Goal: Transaction & Acquisition: Purchase product/service

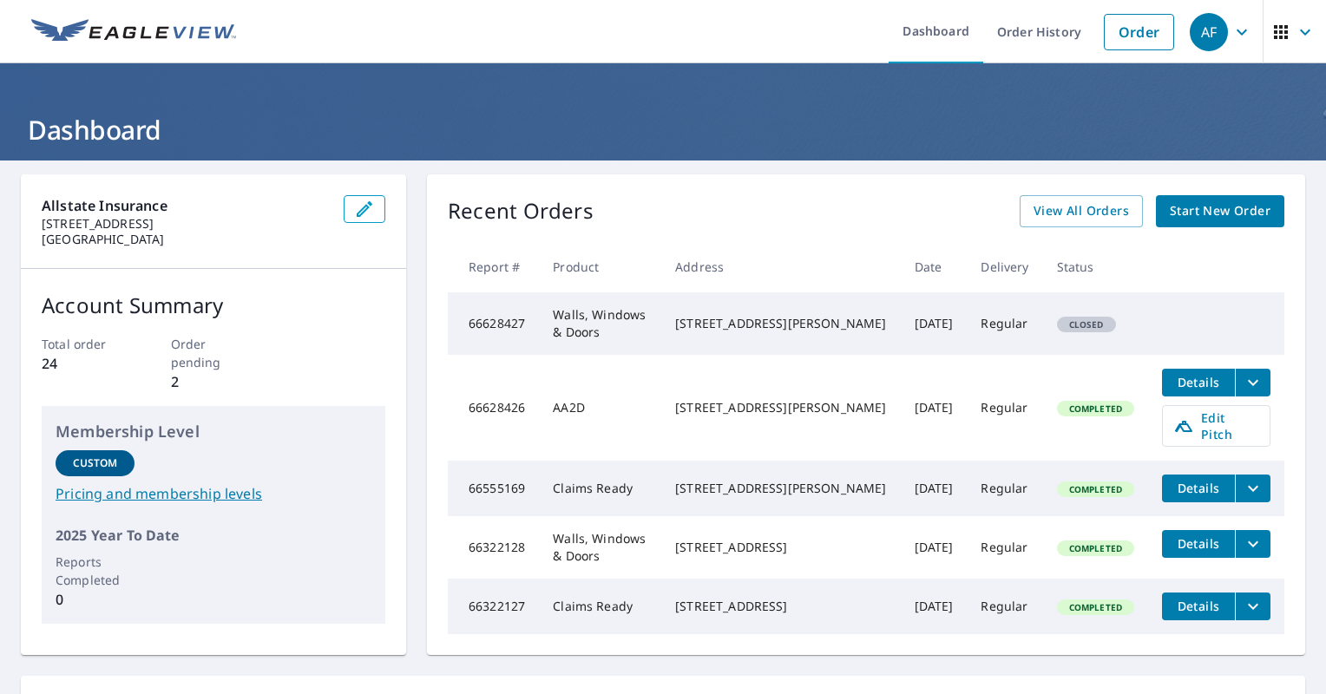
click at [1194, 202] on span "Start New Order" at bounding box center [1220, 211] width 101 height 22
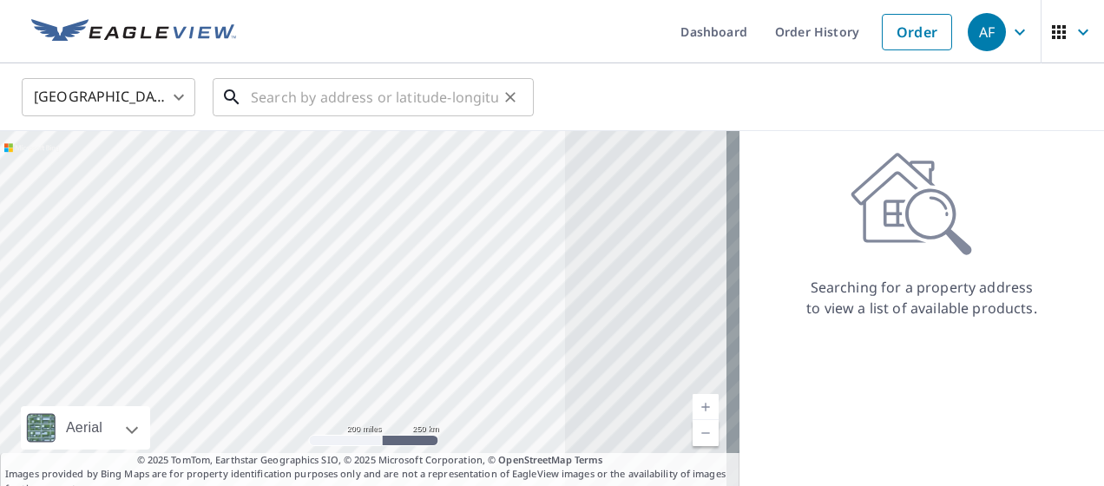
click at [279, 95] on input "text" at bounding box center [374, 97] width 247 height 49
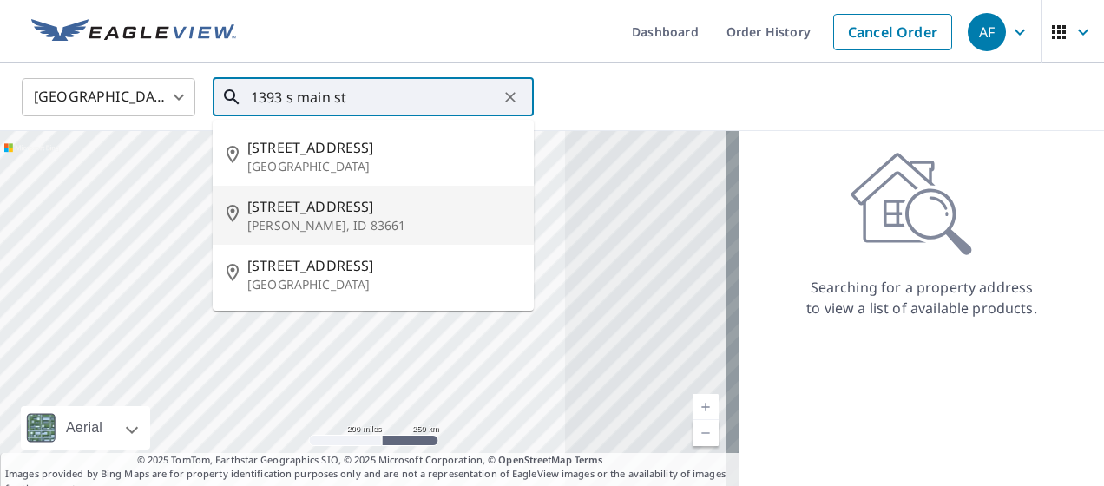
click at [302, 224] on p "[PERSON_NAME], ID 83661" at bounding box center [383, 225] width 273 height 17
type input "[STREET_ADDRESS][PERSON_NAME]"
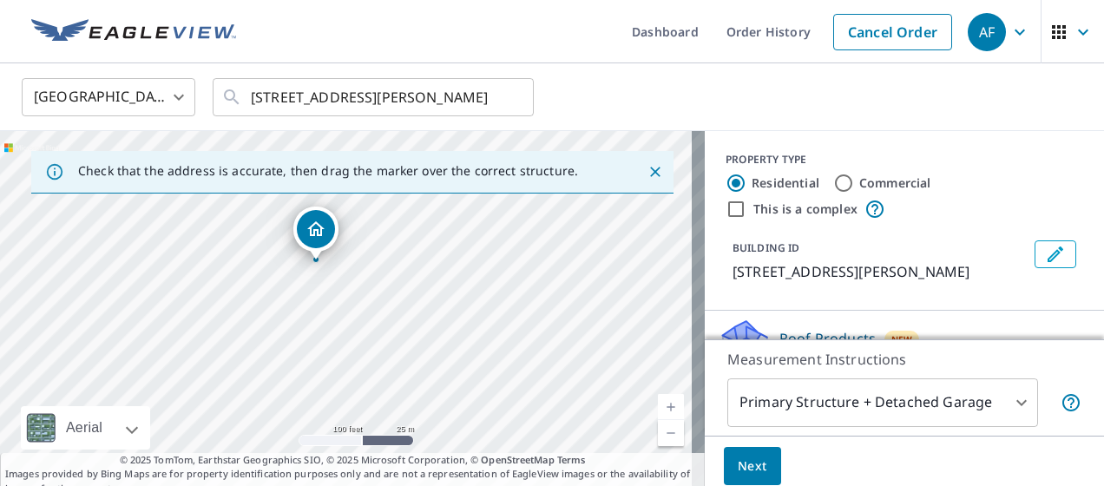
drag, startPoint x: 437, startPoint y: 345, endPoint x: 407, endPoint y: 295, distance: 58.8
click at [407, 295] on div "[STREET_ADDRESS][PERSON_NAME]" at bounding box center [352, 313] width 705 height 365
drag, startPoint x: 324, startPoint y: 232, endPoint x: 373, endPoint y: 246, distance: 51.6
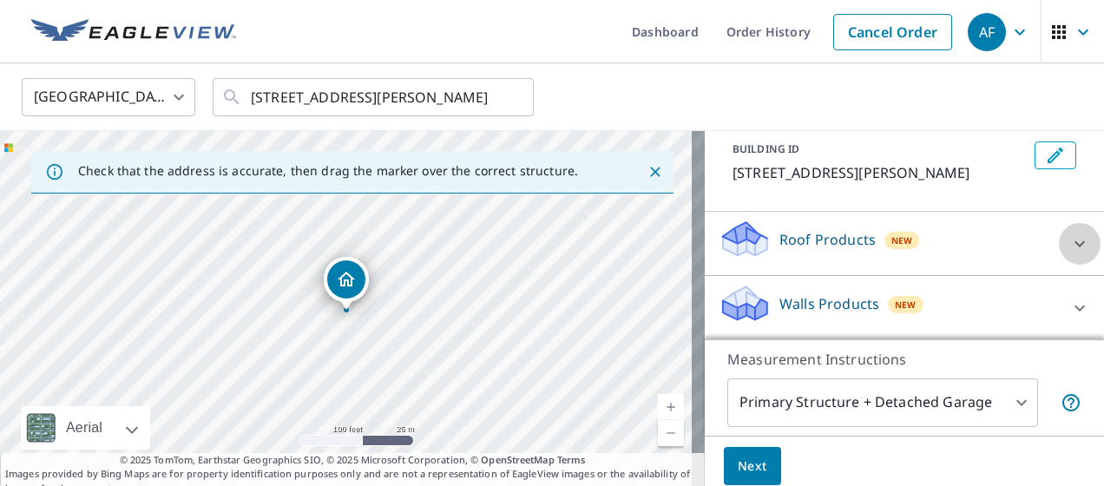
click at [1059, 252] on div at bounding box center [1080, 244] width 42 height 42
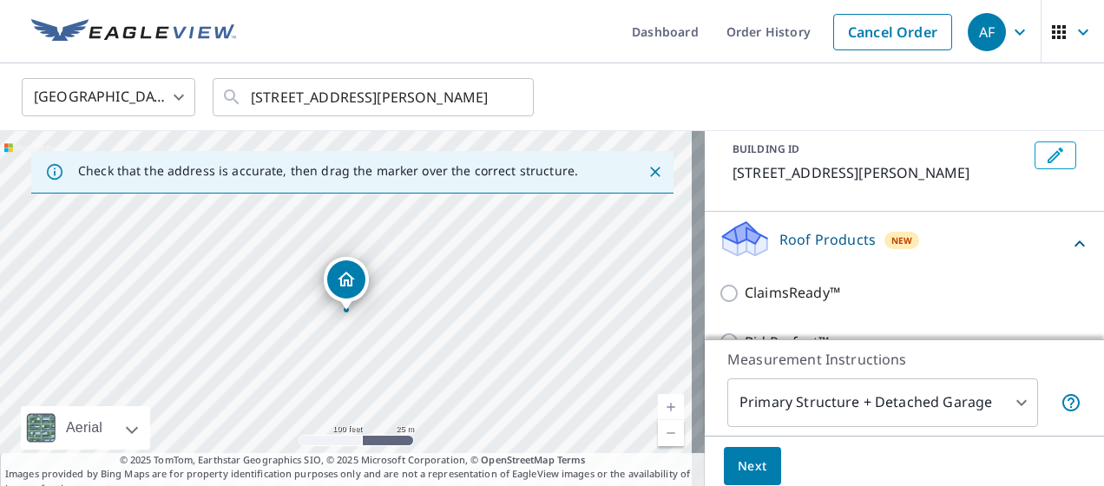
scroll to position [198, 0]
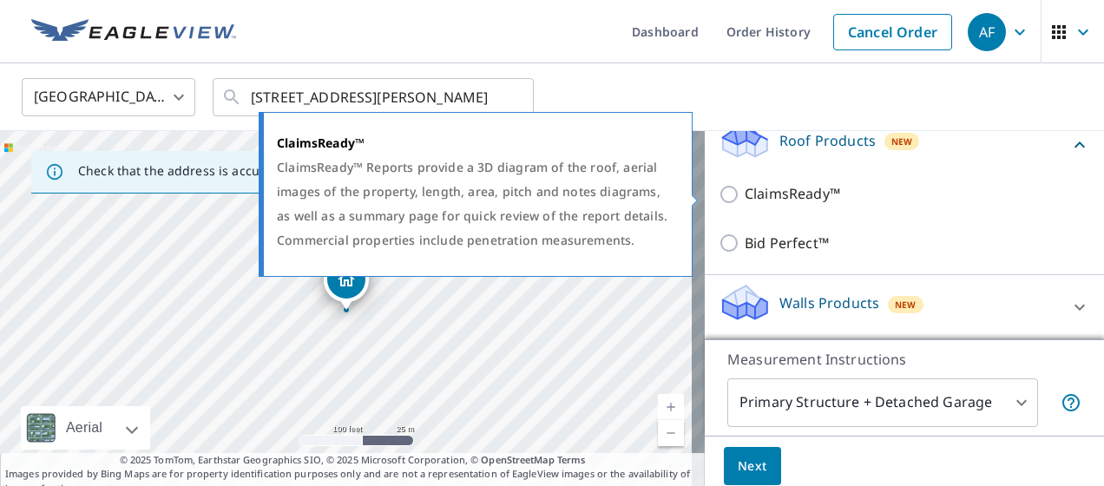
click at [719, 195] on input "ClaimsReady™" at bounding box center [732, 194] width 26 height 21
checkbox input "true"
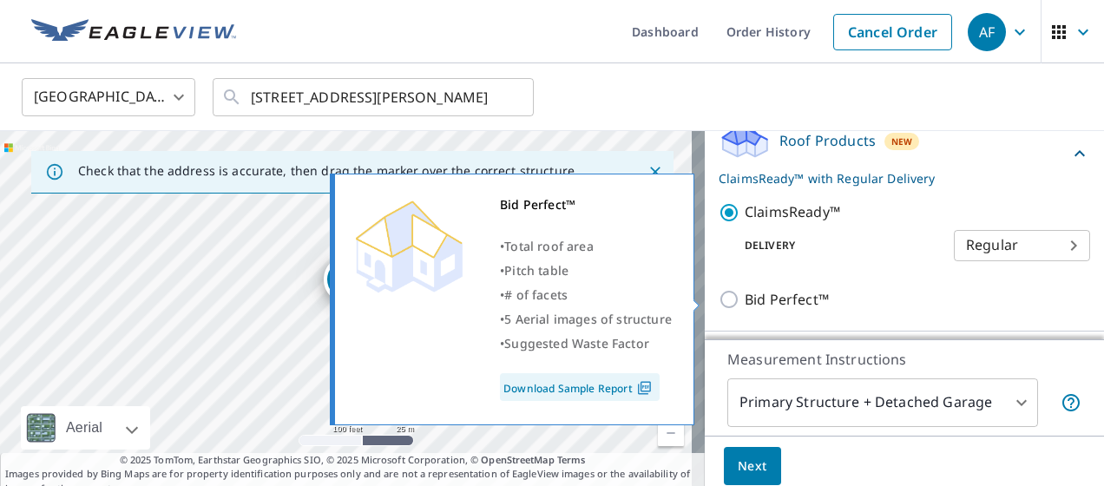
scroll to position [253, 0]
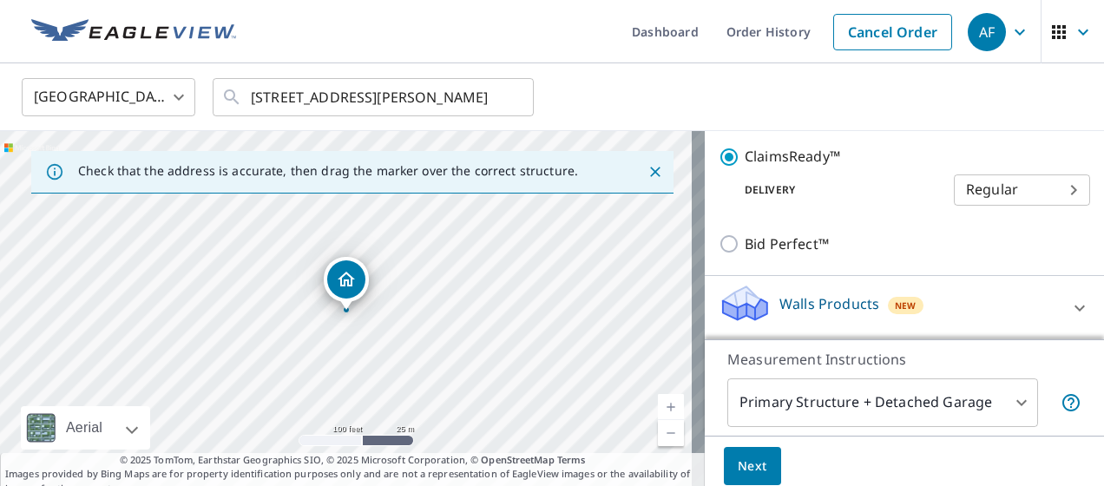
click at [1069, 312] on icon at bounding box center [1079, 308] width 21 height 21
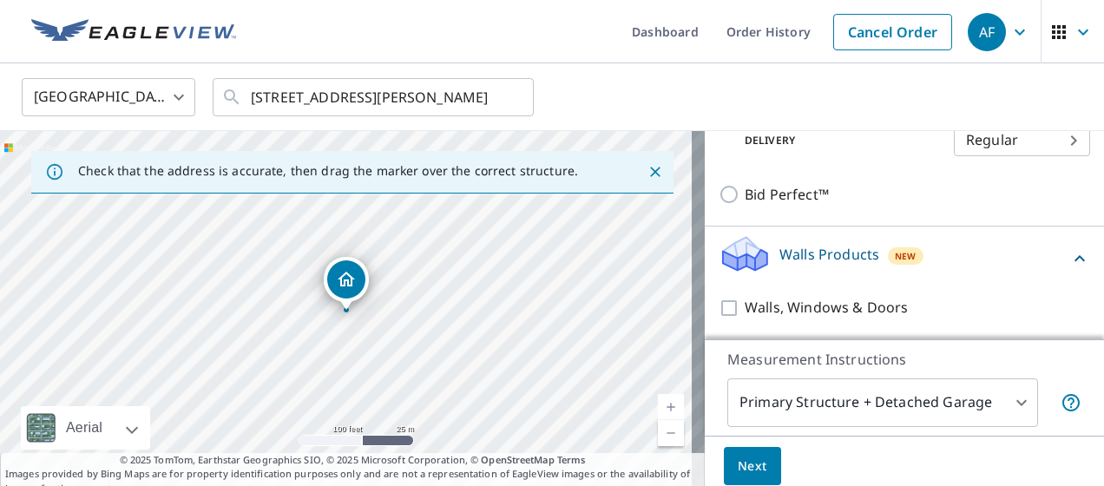
scroll to position [304, 0]
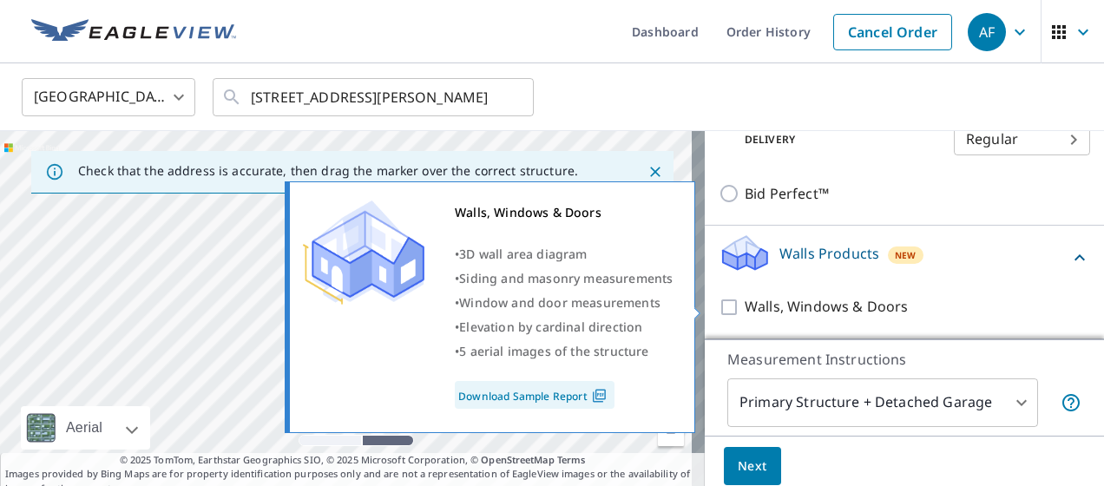
click at [719, 305] on input "Walls, Windows & Doors" at bounding box center [732, 307] width 26 height 21
checkbox input "true"
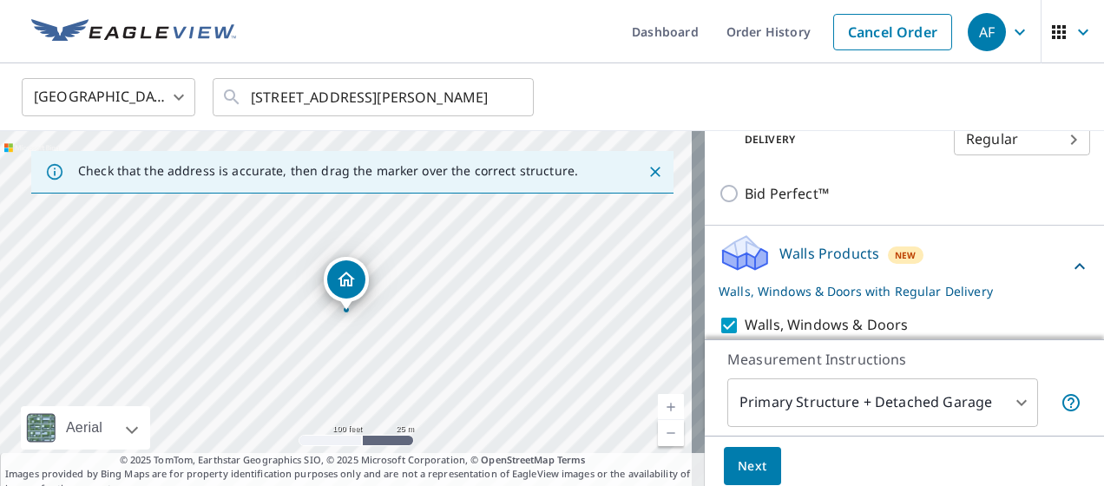
click at [739, 470] on span "Next" at bounding box center [753, 467] width 30 height 22
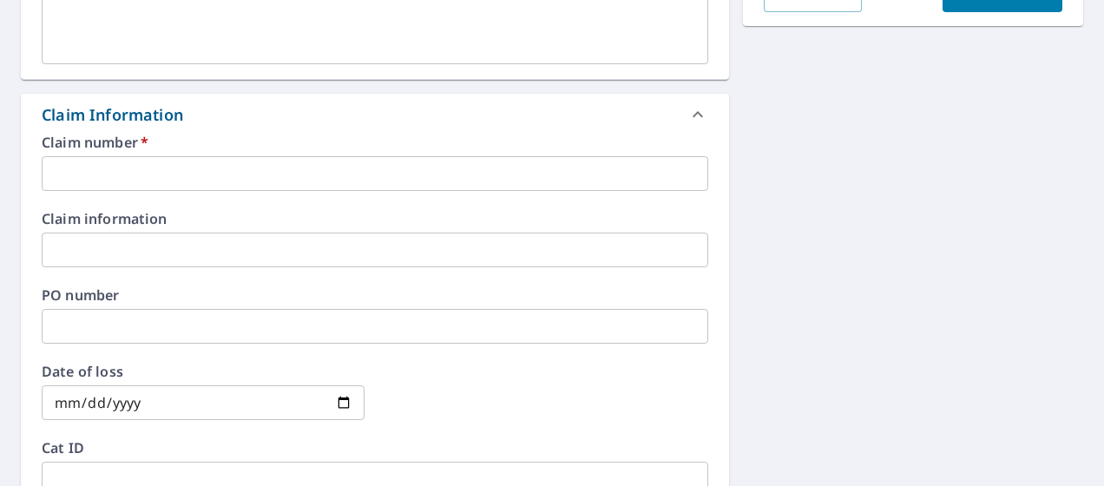
scroll to position [608, 0]
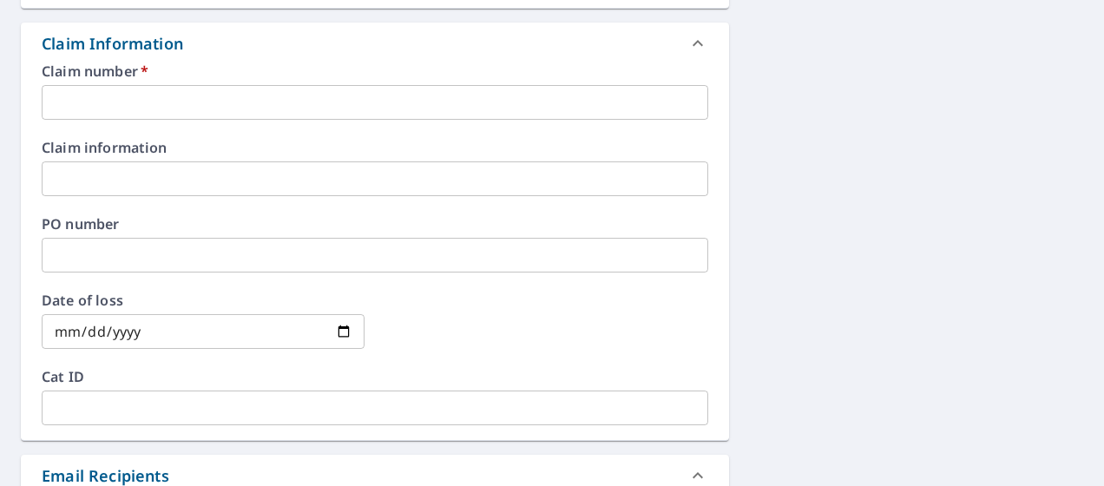
click at [354, 114] on input "text" at bounding box center [375, 102] width 667 height 35
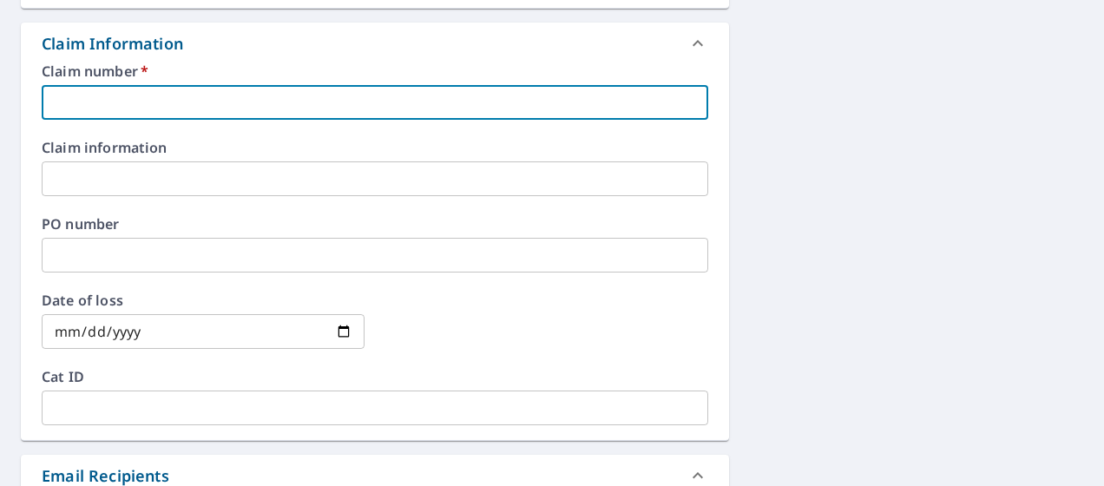
click at [352, 109] on input "text" at bounding box center [375, 102] width 667 height 35
paste input "0804767788"
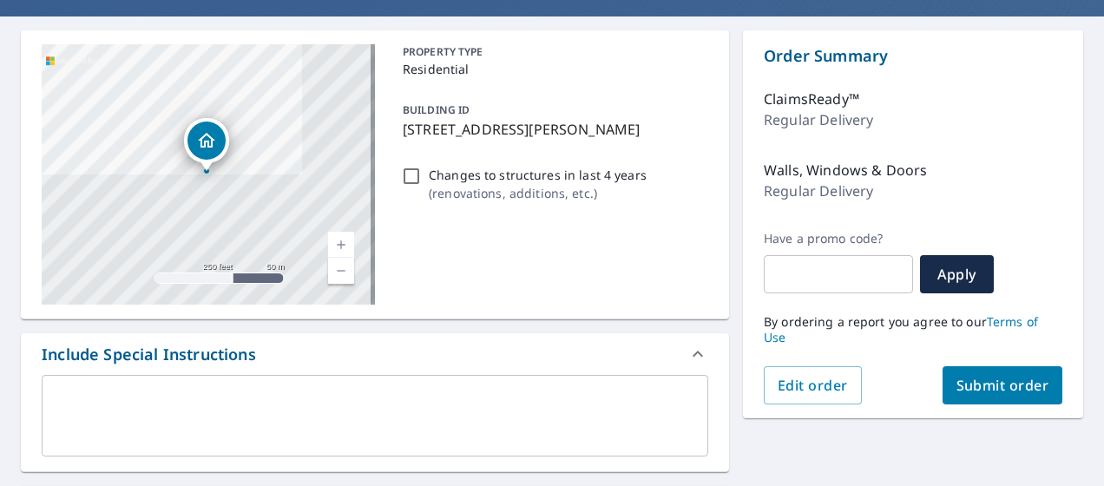
scroll to position [260, 0]
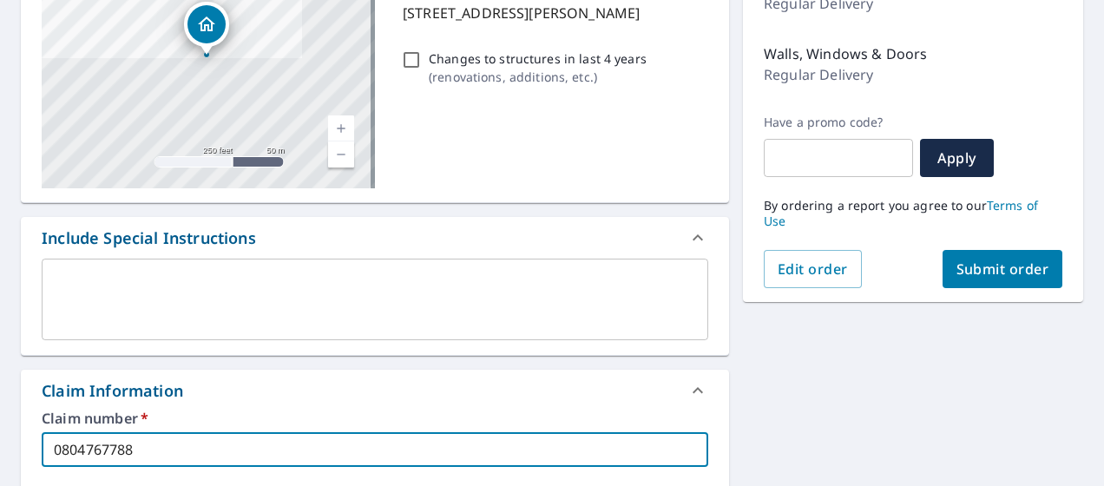
type input "0804767788"
click at [969, 266] on span "Submit order" at bounding box center [1002, 269] width 93 height 19
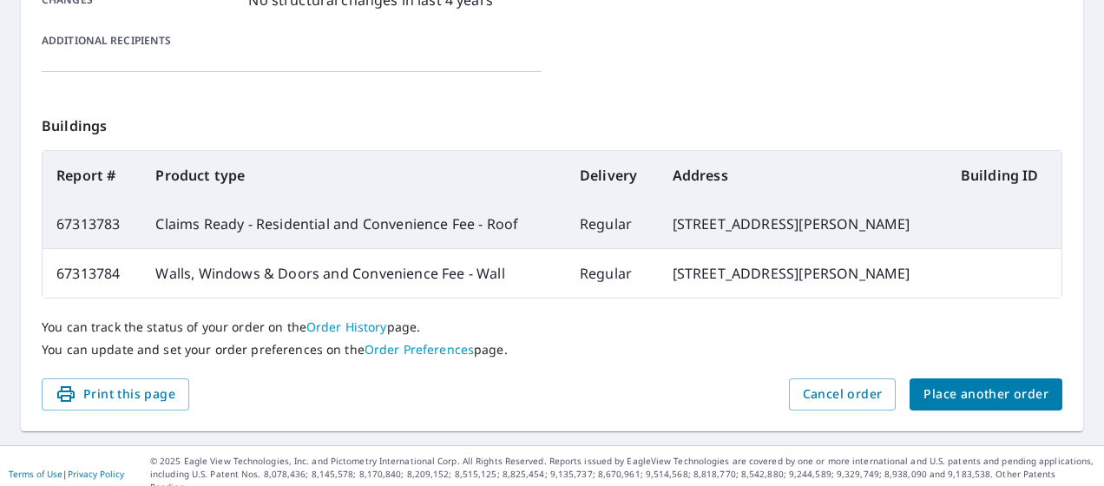
scroll to position [725, 0]
